Goal: Find specific page/section: Find specific page/section

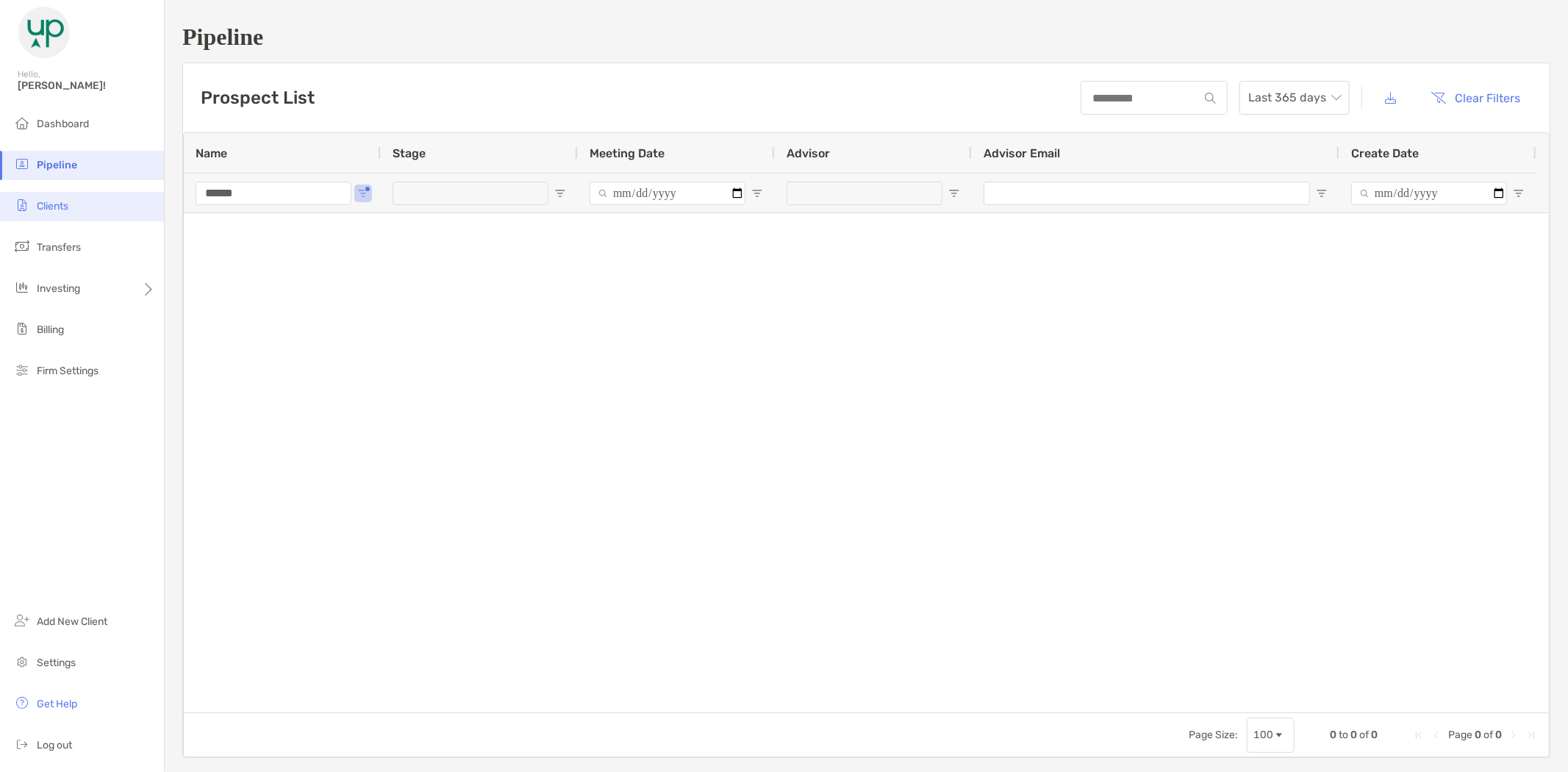
click at [71, 208] on li "Clients" at bounding box center [82, 207] width 164 height 29
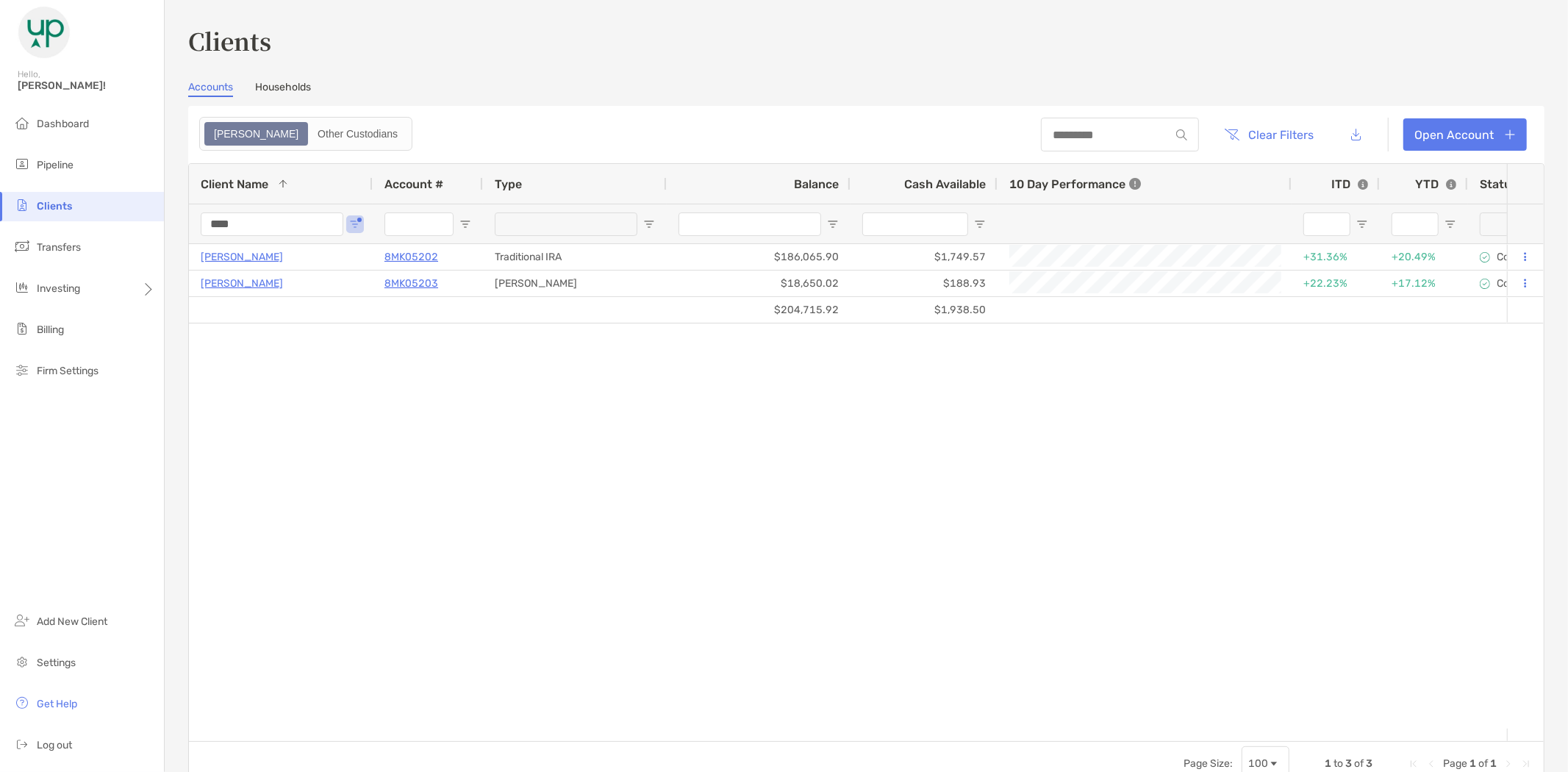
click at [189, 227] on div "Client Name 1 Account # Type Balance Cash Available 10 Day Performance ITD YTD …" at bounding box center [866, 475] width 1356 height 623
click at [457, 109] on header "Clear Filters Open Account" at bounding box center [866, 134] width 1356 height 58
drag, startPoint x: 251, startPoint y: 215, endPoint x: 178, endPoint y: 221, distance: 73.2
click at [178, 221] on div "Clients Accounts Households Zoe Other Custodians Clear Filters Open Account 1 t…" at bounding box center [866, 386] width 1404 height 772
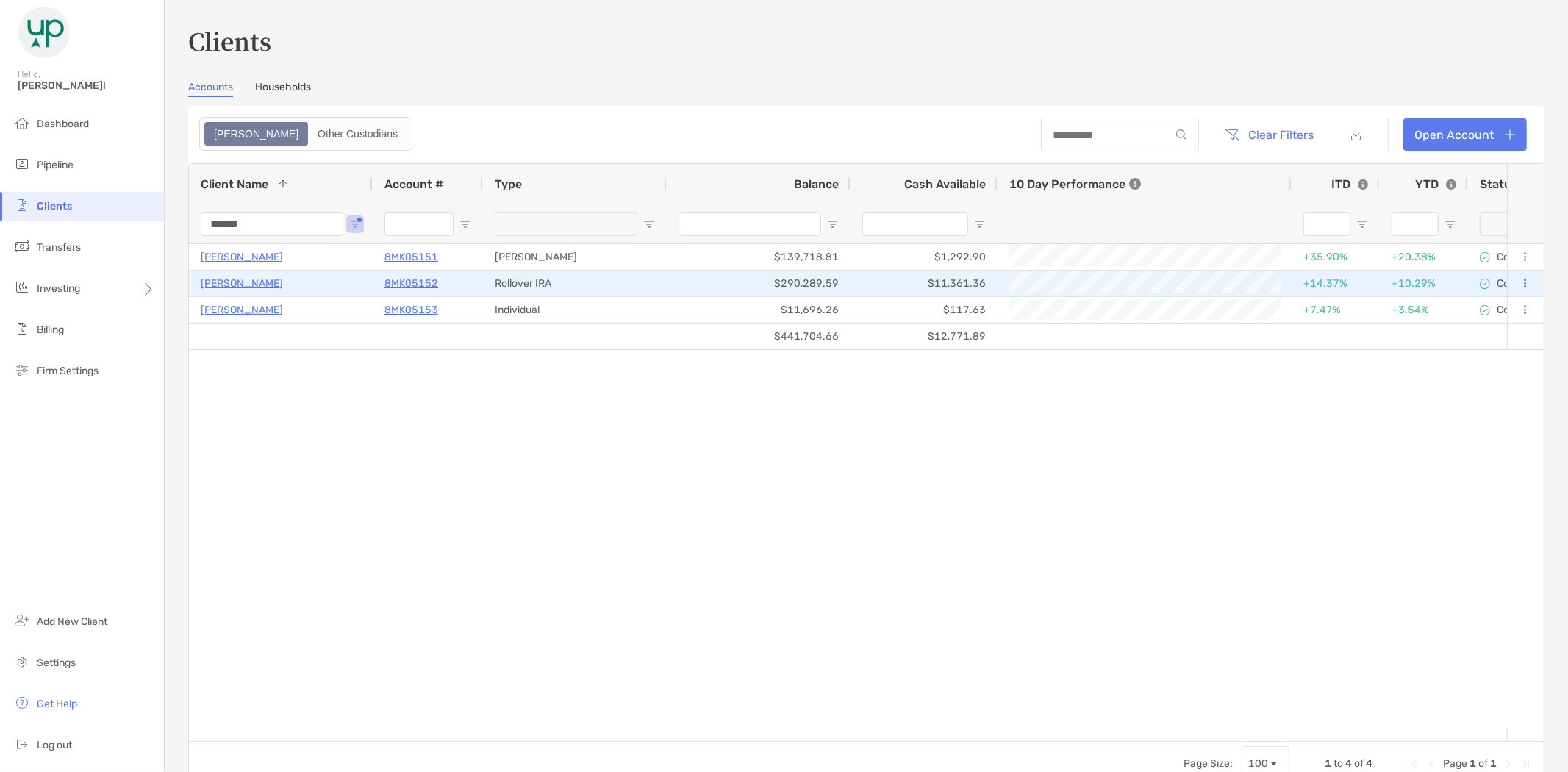
type input "******"
click at [233, 283] on p "[PERSON_NAME]" at bounding box center [242, 283] width 83 height 18
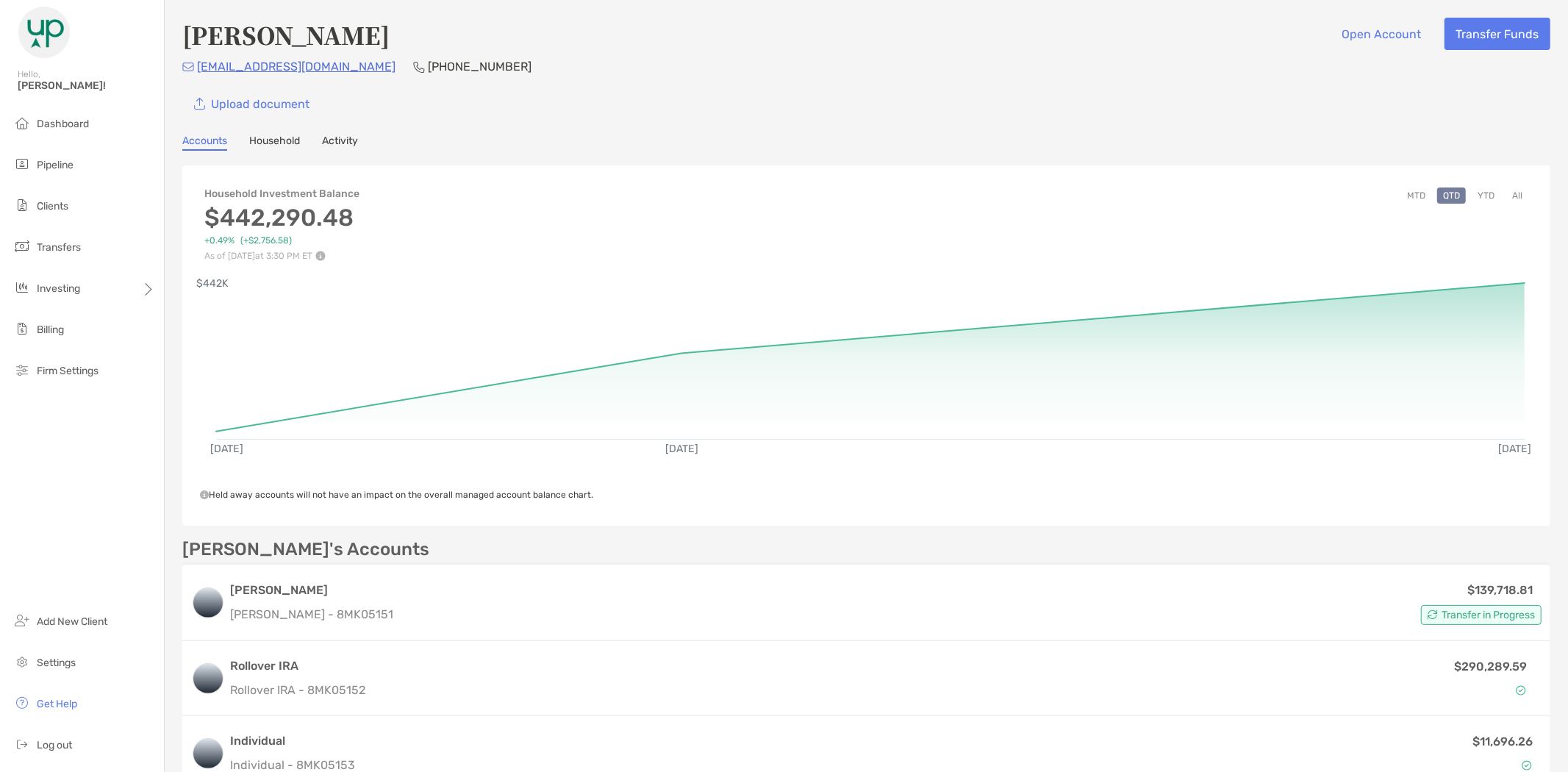
click at [1506, 195] on button "All" at bounding box center [1517, 196] width 22 height 16
